Goal: Information Seeking & Learning: Find specific fact

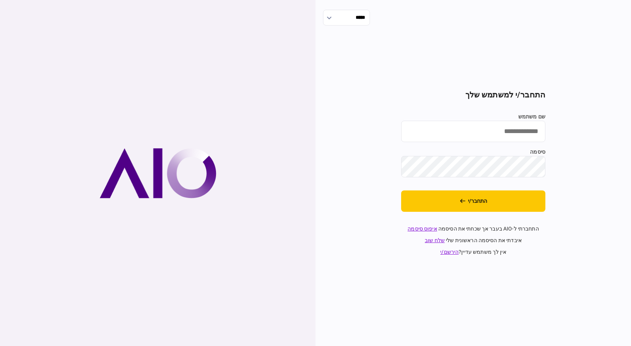
click at [422, 132] on input "שם משתמש" at bounding box center [473, 131] width 144 height 21
type input "**********"
drag, startPoint x: 235, startPoint y: 286, endPoint x: 220, endPoint y: 284, distance: 14.8
click at [228, 285] on div at bounding box center [157, 173] width 315 height 346
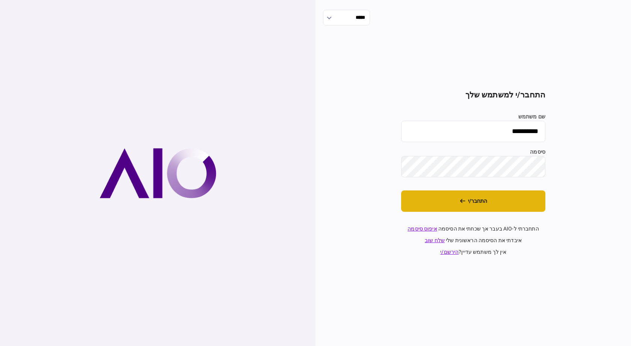
click at [482, 209] on button "התחבר/י" at bounding box center [473, 201] width 144 height 21
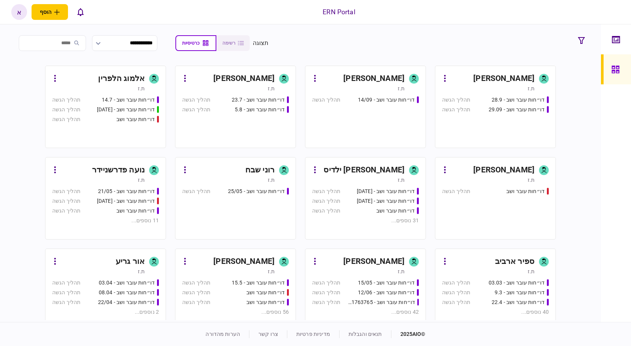
scroll to position [240, 0]
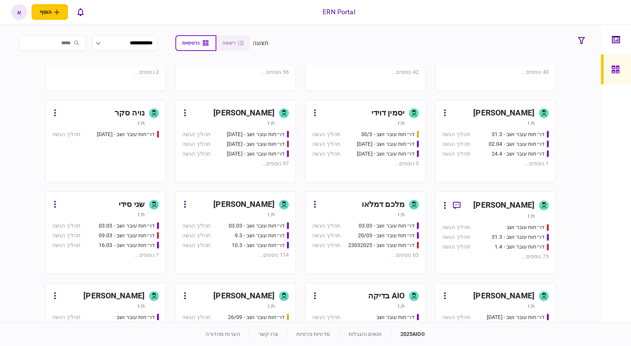
click at [226, 210] on div "[PERSON_NAME]" at bounding box center [233, 205] width 84 height 12
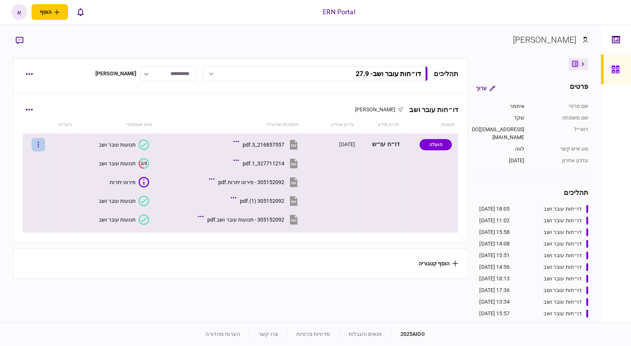
click at [40, 147] on button "button" at bounding box center [39, 145] width 14 height 14
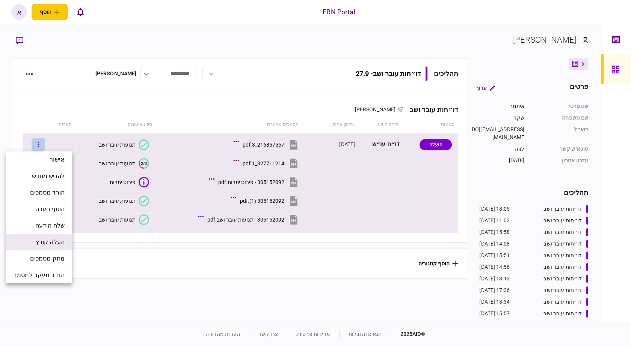
click at [57, 244] on span "העלה קובץ" at bounding box center [50, 242] width 29 height 9
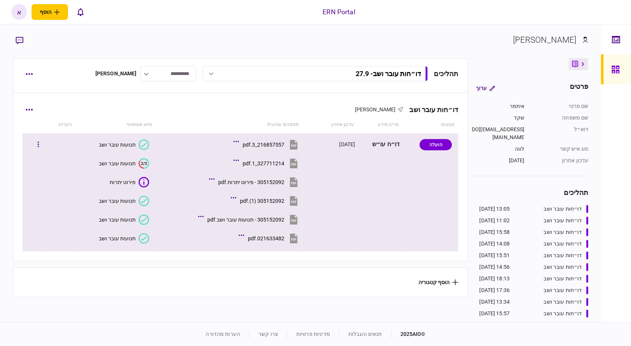
click at [94, 227] on section "תנועות עובר ושב" at bounding box center [113, 219] width 71 height 17
click at [105, 240] on div "תנועות עובר ושב" at bounding box center [117, 239] width 37 height 6
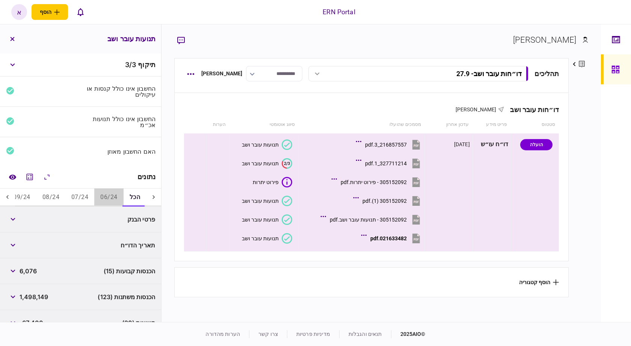
click at [113, 195] on button "06/24" at bounding box center [108, 198] width 29 height 18
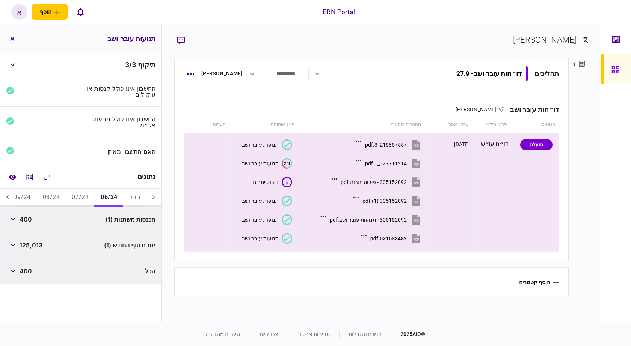
click at [29, 221] on span "400" at bounding box center [26, 219] width 12 height 9
click at [28, 221] on span "400" at bounding box center [26, 219] width 12 height 9
click at [19, 241] on button "button" at bounding box center [13, 246] width 14 height 14
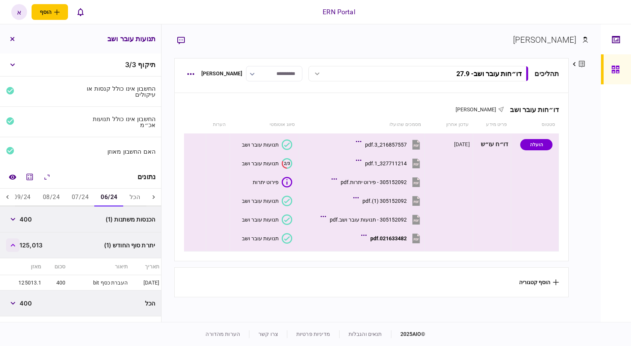
click at [20, 242] on button "button" at bounding box center [13, 246] width 14 height 14
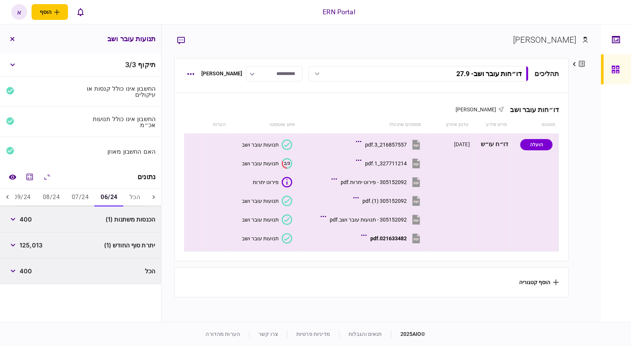
click at [28, 219] on span "400" at bounding box center [26, 219] width 12 height 9
copy span "400"
click at [42, 245] on span "125,013" at bounding box center [31, 245] width 23 height 9
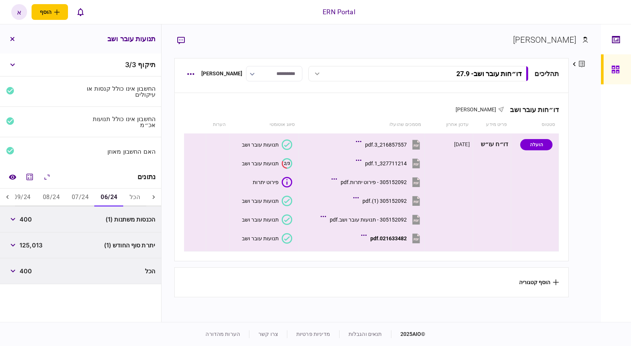
click at [42, 245] on span "125,013" at bounding box center [31, 245] width 23 height 9
drag, startPoint x: 21, startPoint y: 242, endPoint x: 62, endPoint y: 247, distance: 41.3
click at [62, 247] on div "יתרת סוף החודש (1) 125,013" at bounding box center [80, 246] width 161 height 26
copy span "125,013"
click at [85, 199] on button "07/24" at bounding box center [80, 198] width 29 height 18
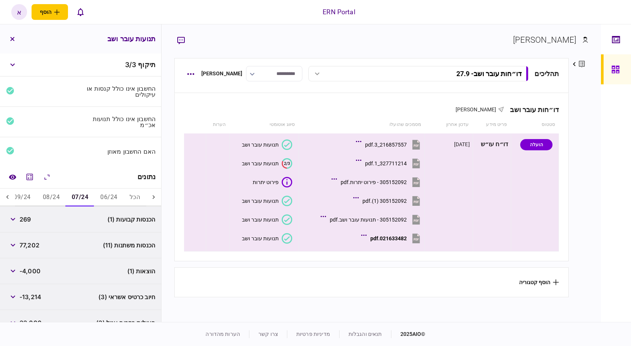
click at [27, 218] on span "269" at bounding box center [25, 219] width 11 height 9
click at [24, 245] on span "77,202" at bounding box center [30, 245] width 20 height 9
copy span "77,202"
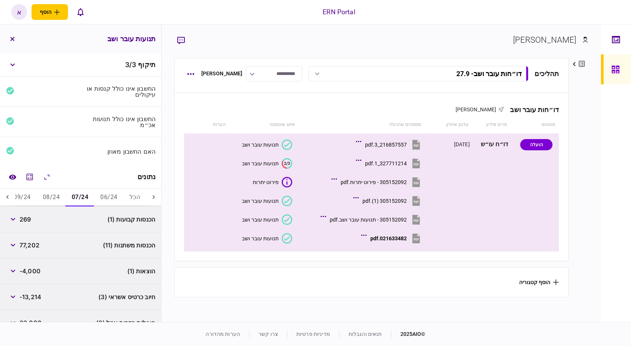
click at [37, 272] on span "-4,000" at bounding box center [30, 271] width 21 height 9
copy span "4,000"
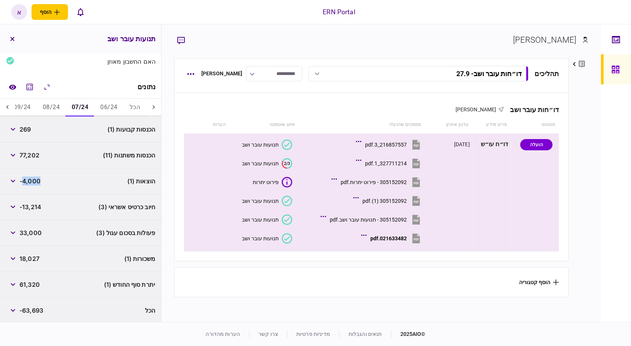
click at [32, 283] on span "61,320" at bounding box center [30, 284] width 20 height 9
copy span "61,320"
click at [12, 235] on button "button" at bounding box center [13, 233] width 14 height 14
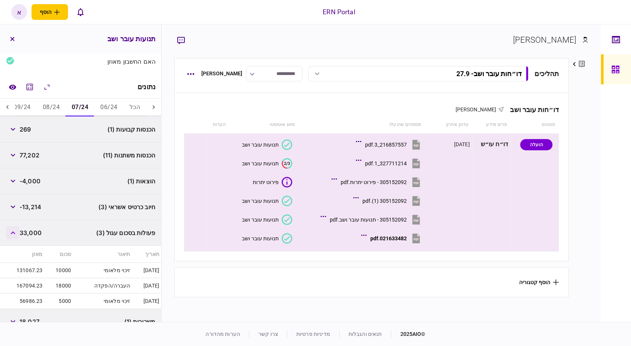
click at [12, 235] on button "button" at bounding box center [13, 233] width 14 height 14
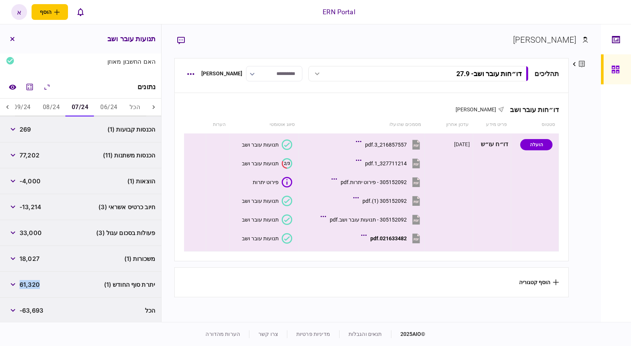
click at [47, 107] on button "08/24" at bounding box center [51, 108] width 29 height 18
click at [32, 158] on span "61,937" at bounding box center [30, 155] width 20 height 9
click at [32, 158] on div "61,937" at bounding box center [22, 156] width 33 height 14
copy span "61,937"
click at [30, 183] on span "-4,000" at bounding box center [30, 181] width 21 height 9
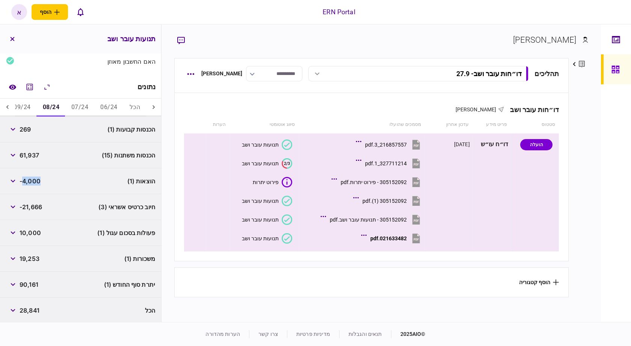
click at [30, 183] on span "-4,000" at bounding box center [30, 181] width 21 height 9
copy span "4,000"
click at [31, 284] on span "90,161" at bounding box center [29, 284] width 19 height 9
copy span "90,161"
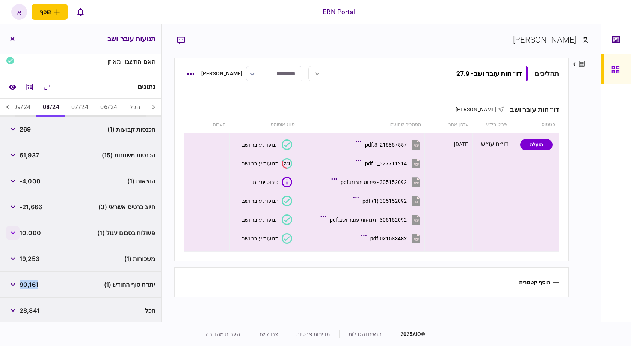
click at [12, 234] on button "button" at bounding box center [13, 233] width 14 height 14
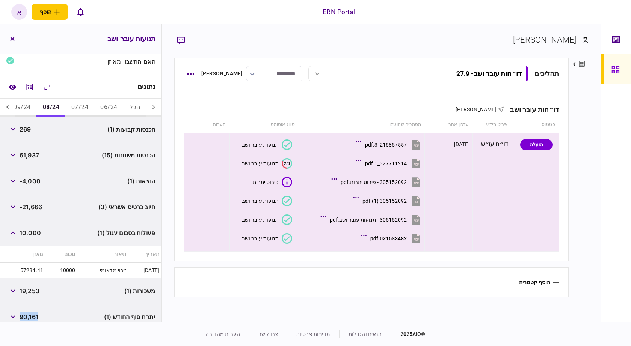
drag, startPoint x: 12, startPoint y: 234, endPoint x: 21, endPoint y: 162, distance: 72.6
click at [12, 232] on button "button" at bounding box center [13, 233] width 14 height 14
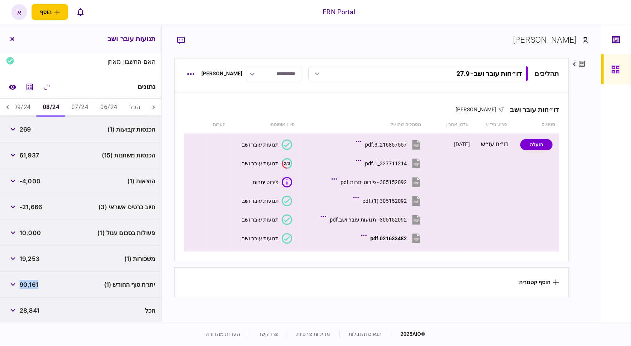
click at [36, 104] on button "09/24" at bounding box center [22, 108] width 29 height 18
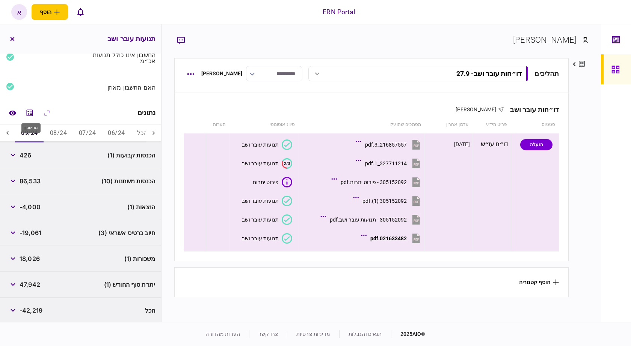
scroll to position [0, -8]
click at [30, 182] on span "86,533" at bounding box center [30, 181] width 21 height 9
copy span "86,533"
click at [30, 205] on span "-4,000" at bounding box center [30, 207] width 21 height 9
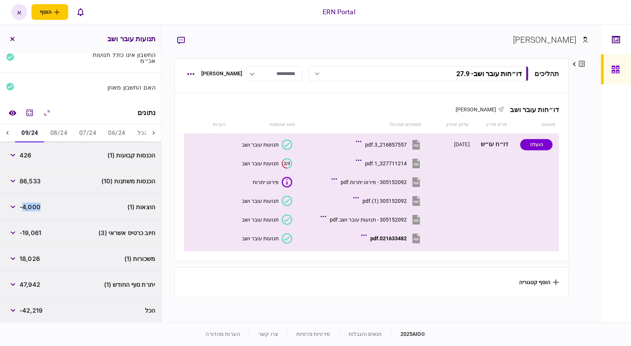
click at [30, 205] on span "-4,000" at bounding box center [30, 207] width 21 height 9
click at [30, 206] on span "-4,000" at bounding box center [30, 207] width 21 height 9
click at [31, 206] on span "-4,000" at bounding box center [30, 207] width 21 height 9
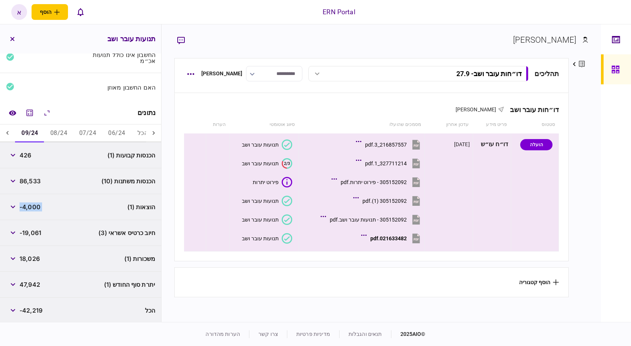
click at [31, 206] on span "-4,000" at bounding box center [30, 207] width 21 height 9
click at [26, 206] on span "-4,000" at bounding box center [30, 207] width 21 height 9
drag, startPoint x: 24, startPoint y: 205, endPoint x: 45, endPoint y: 208, distance: 20.8
click at [45, 208] on div "הוצאות (1) -4,000" at bounding box center [80, 207] width 161 height 26
click at [30, 285] on span "47,942" at bounding box center [30, 284] width 21 height 9
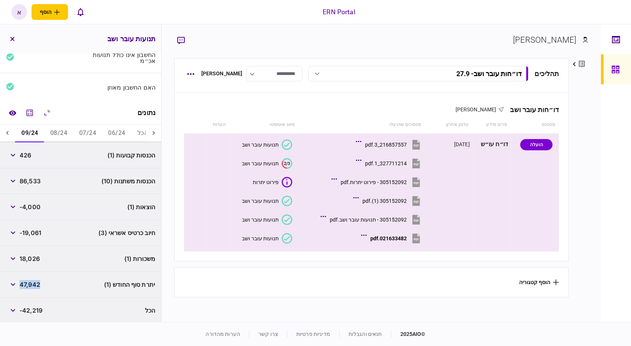
click at [30, 285] on span "47,942" at bounding box center [30, 284] width 21 height 9
click at [380, 241] on div "021633482.pdf" at bounding box center [388, 239] width 36 height 6
